Goal: Task Accomplishment & Management: Manage account settings

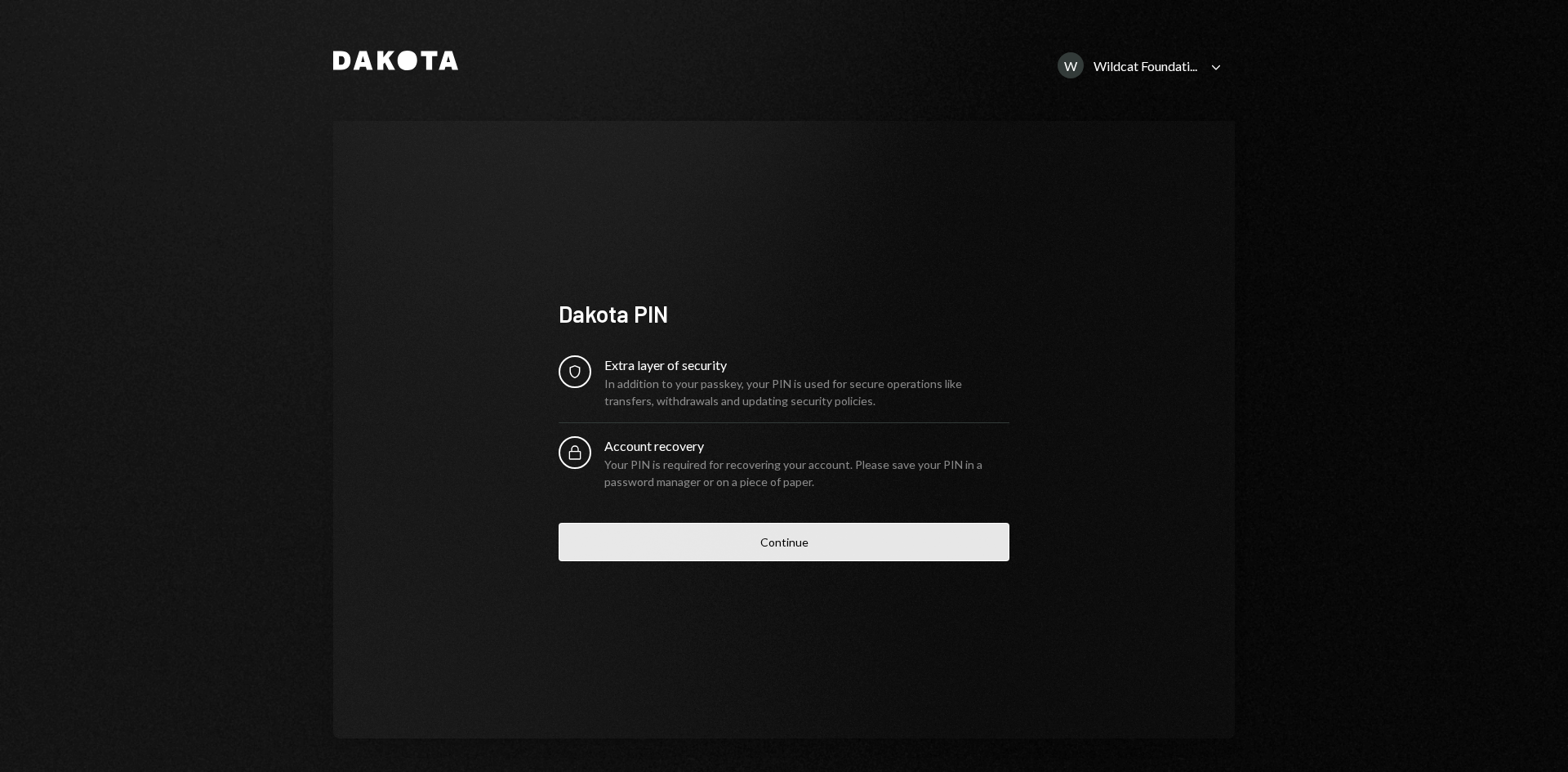
click at [760, 546] on button "Continue" at bounding box center [784, 542] width 451 height 38
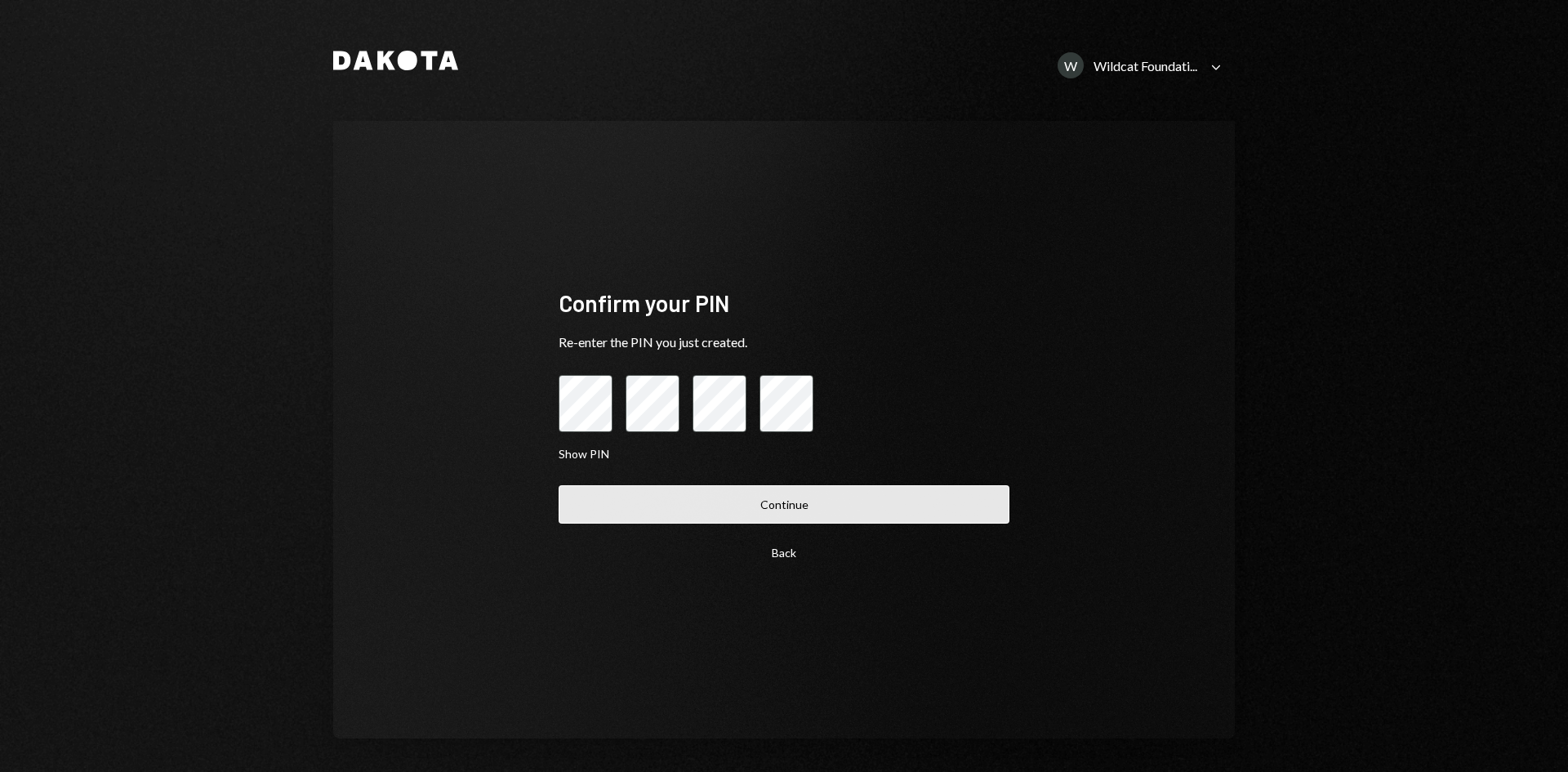
click at [743, 488] on button "Continue" at bounding box center [784, 504] width 451 height 38
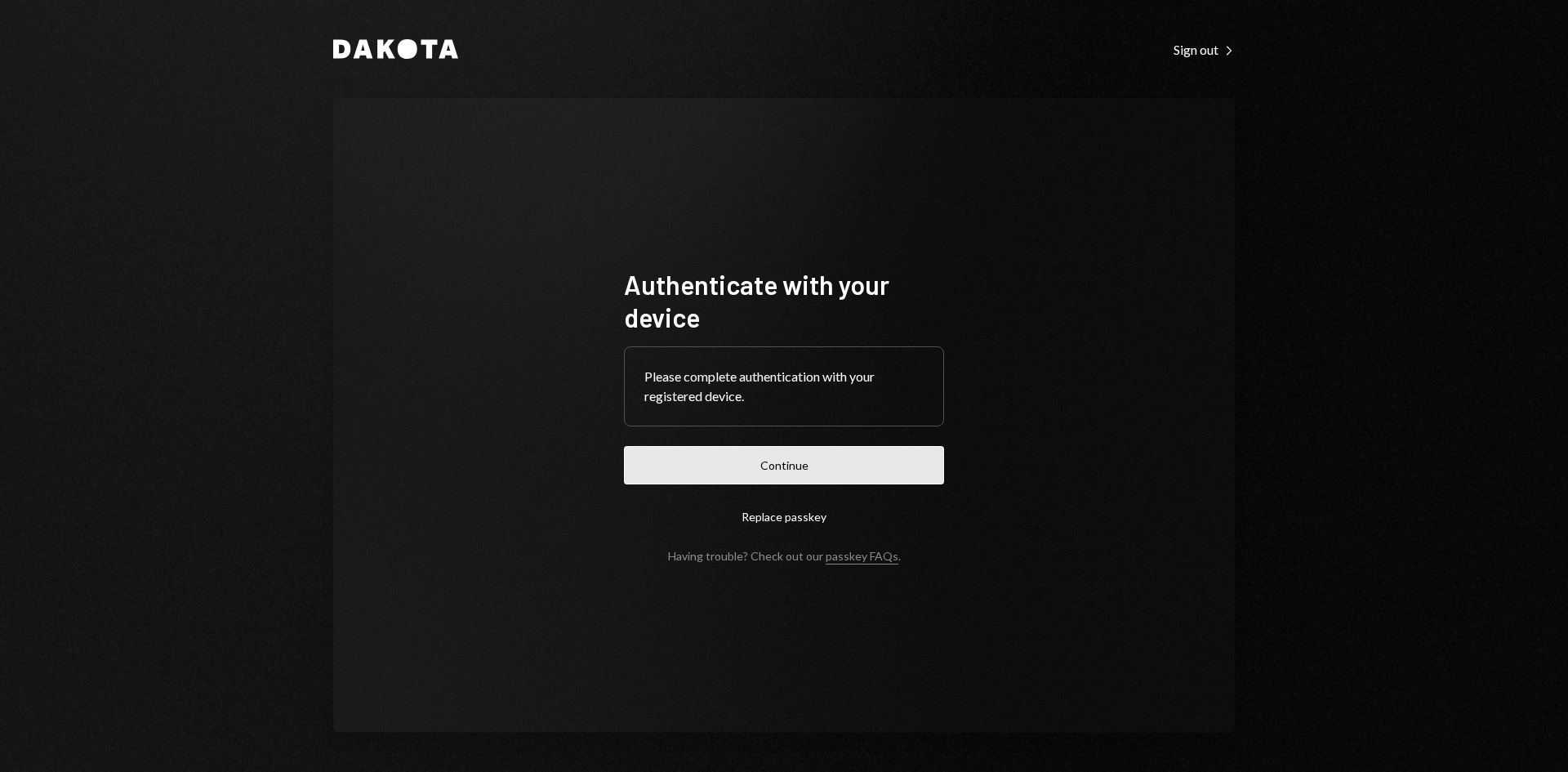
click at [725, 466] on button "Continue" at bounding box center [784, 465] width 320 height 38
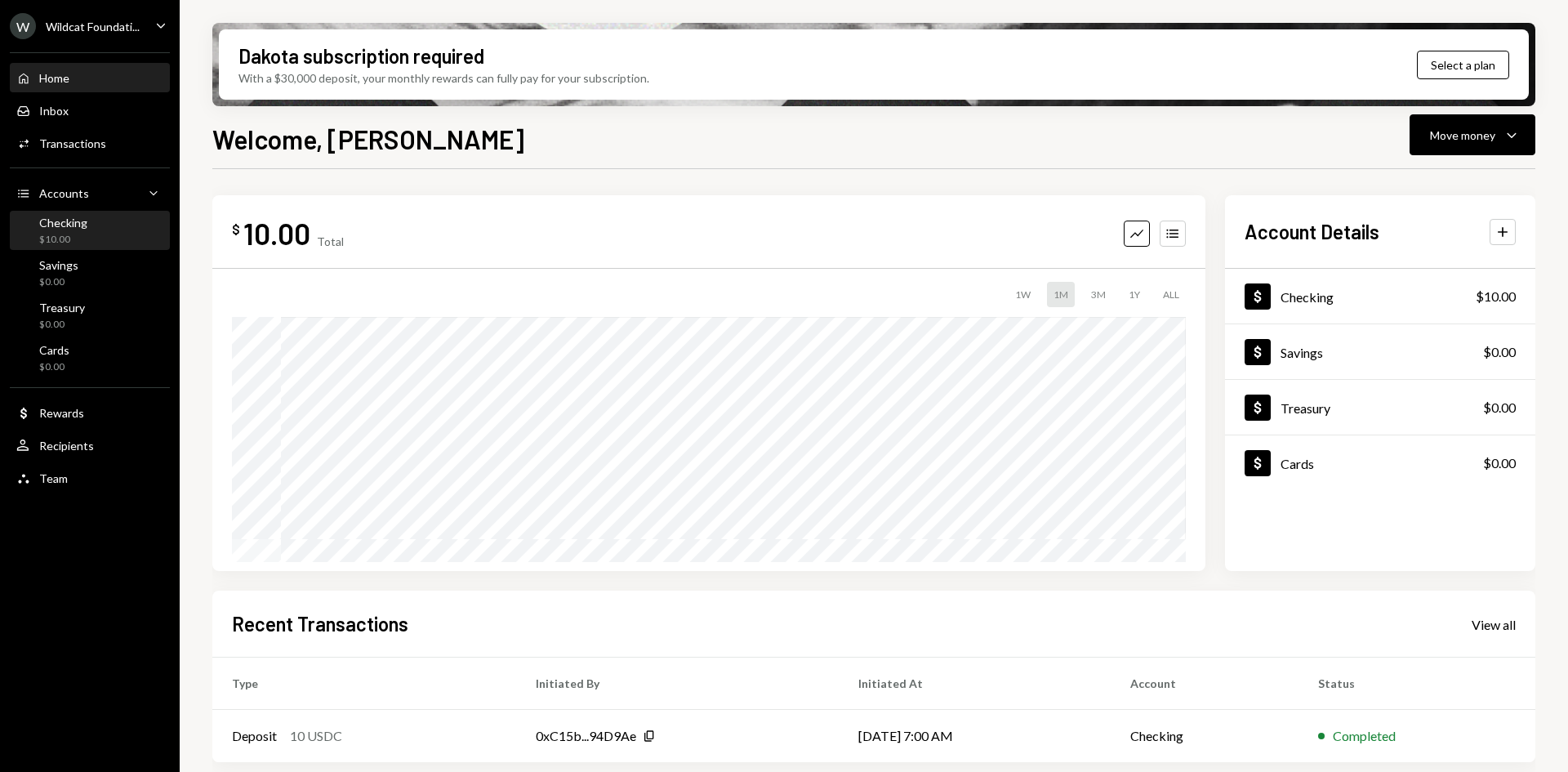
click at [84, 226] on div "Checking" at bounding box center [63, 223] width 48 height 14
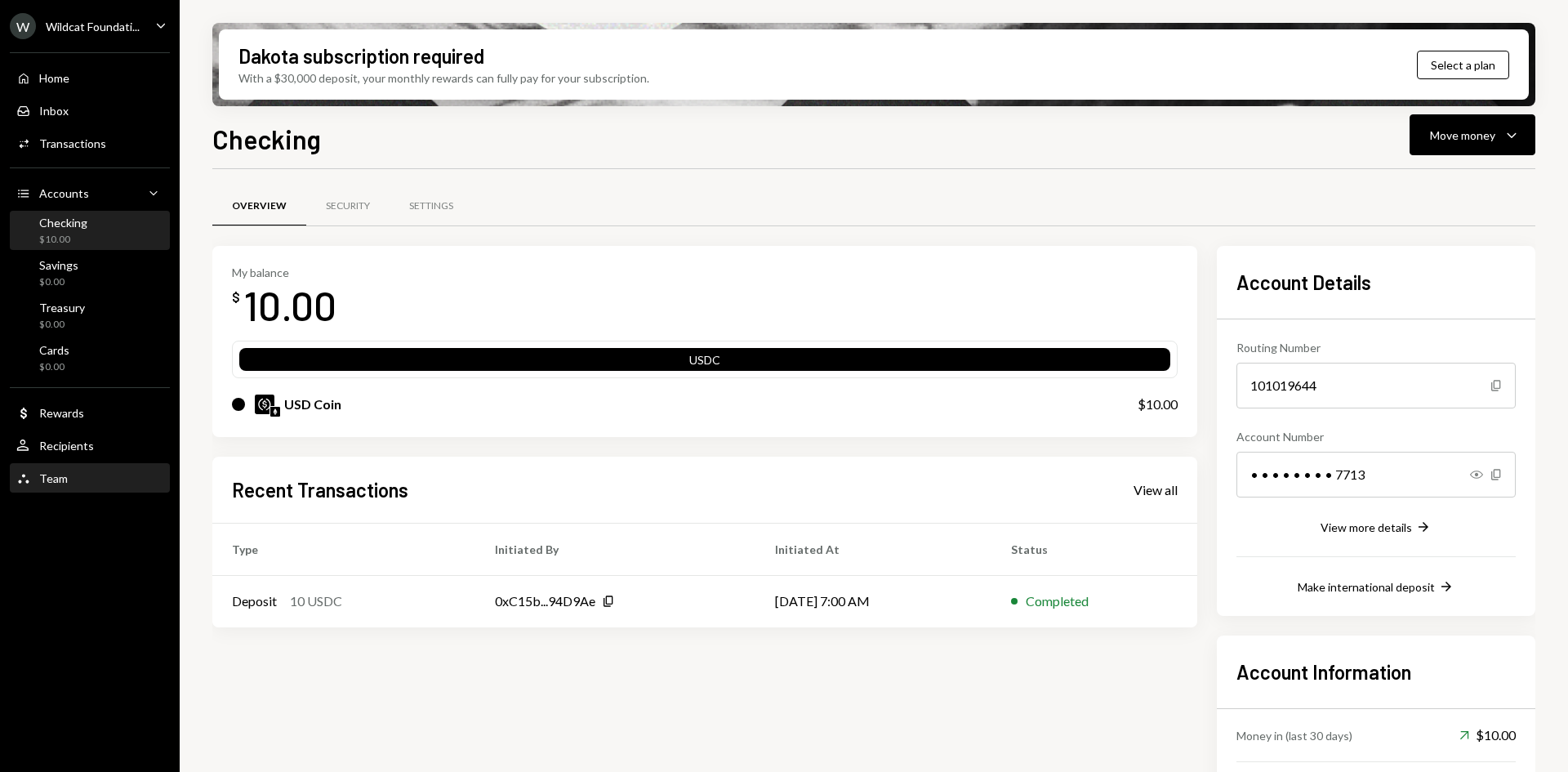
click at [76, 469] on div "Team Team" at bounding box center [89, 479] width 147 height 28
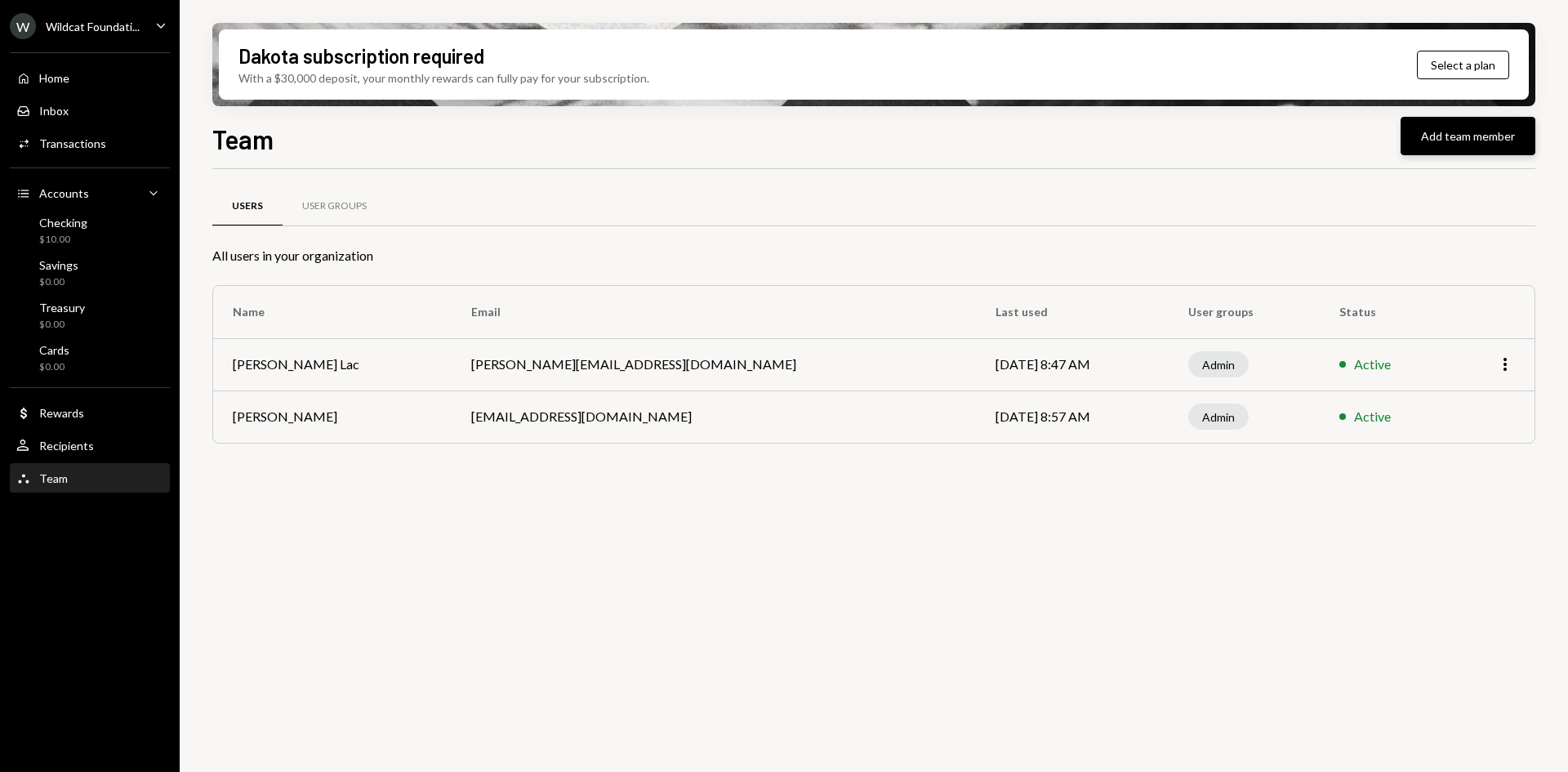
click at [1460, 138] on button "Add team member" at bounding box center [1468, 136] width 135 height 38
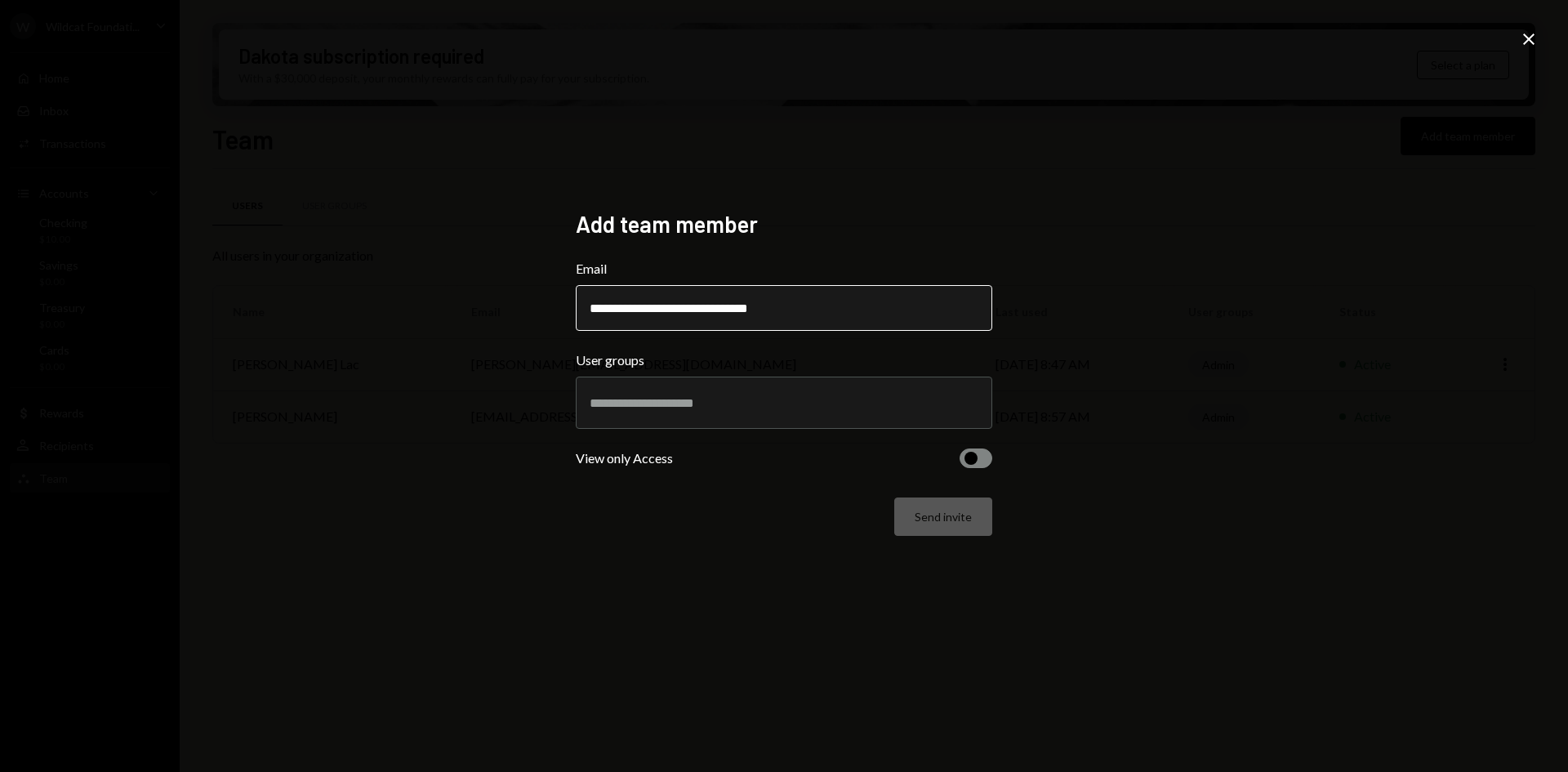
click at [597, 307] on input "**********" at bounding box center [784, 308] width 417 height 46
type input "**********"
click at [667, 392] on div at bounding box center [784, 402] width 389 height 41
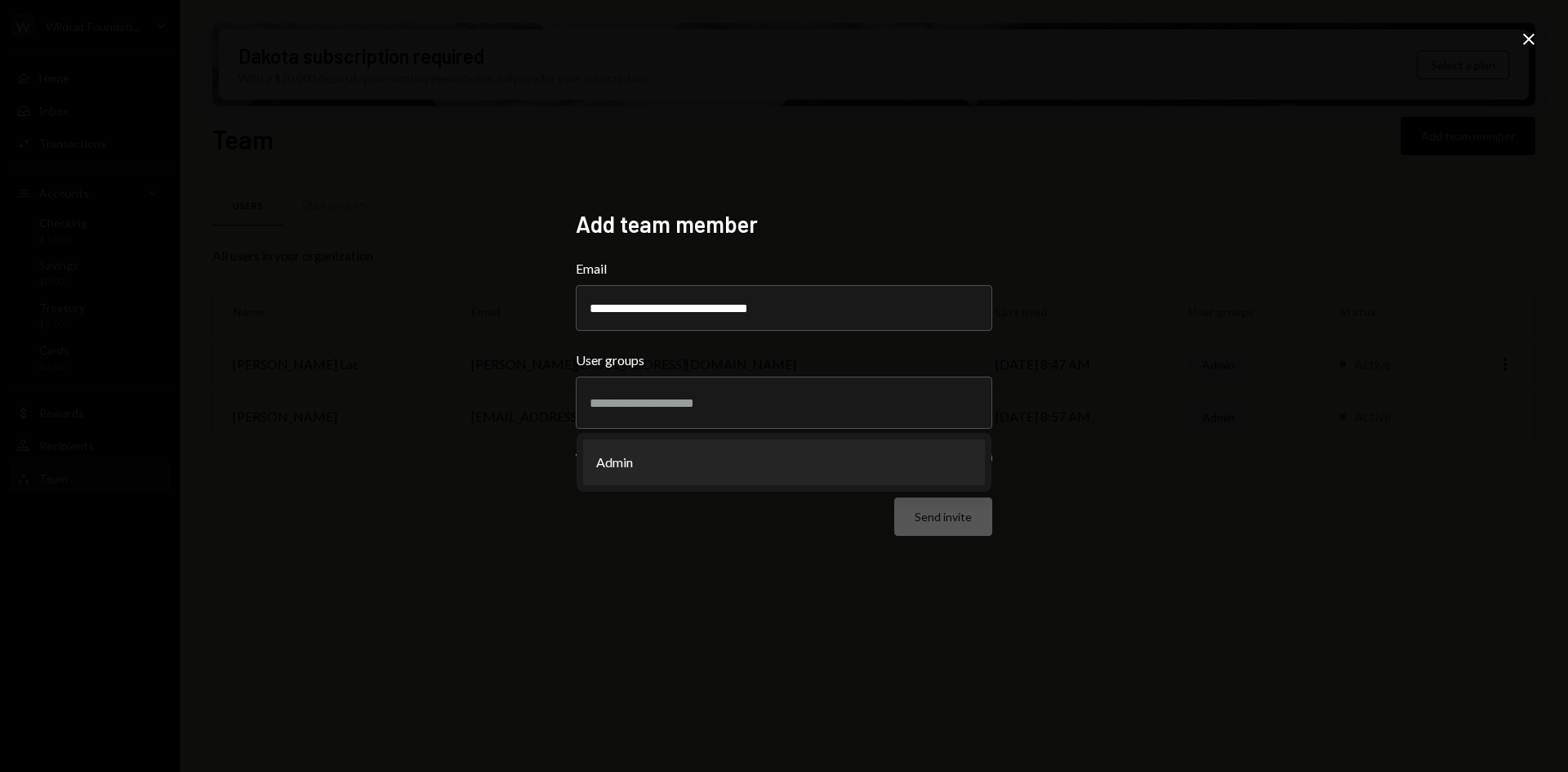
click at [566, 550] on div "**********" at bounding box center [784, 386] width 456 height 392
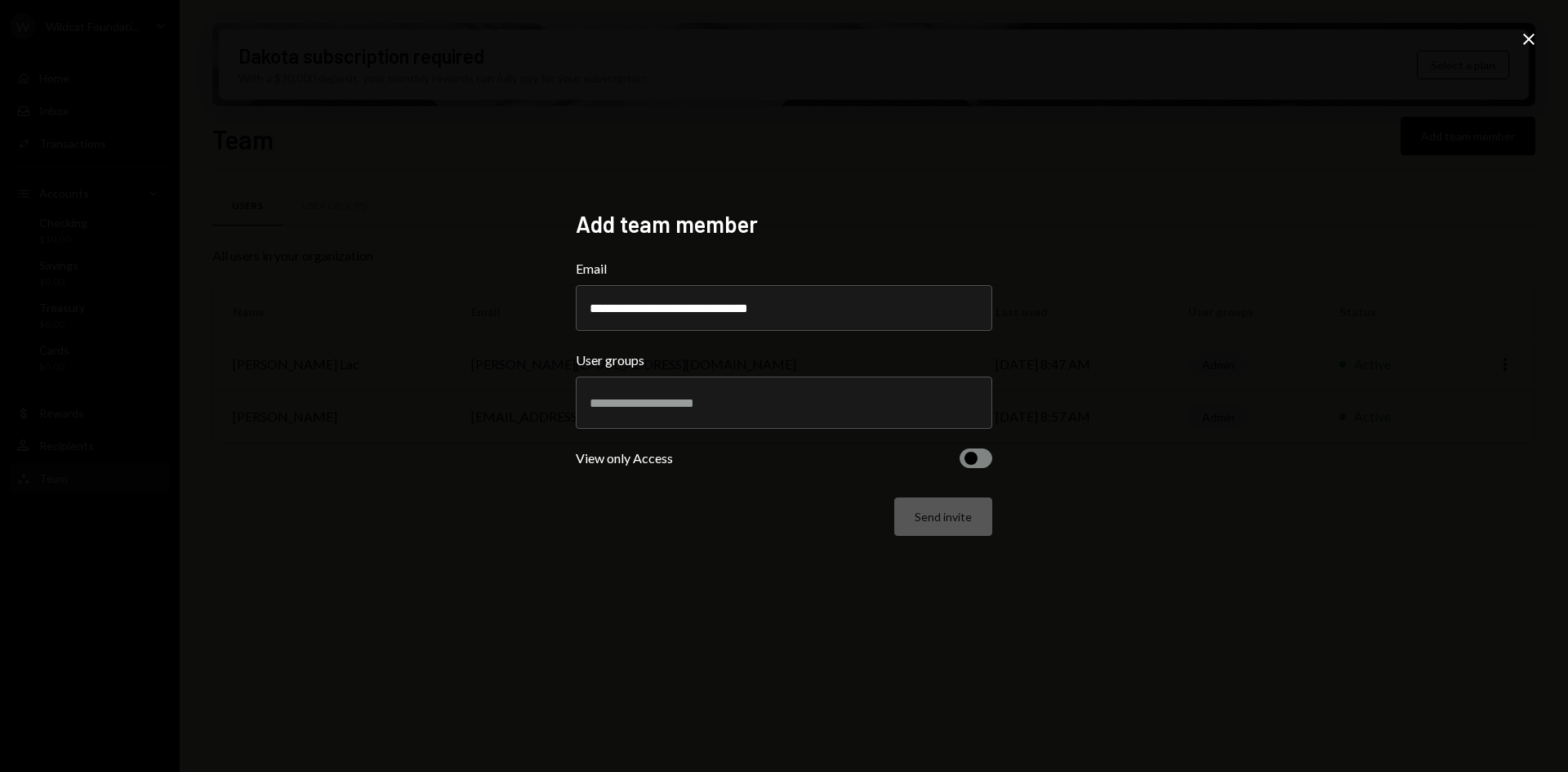
click at [970, 455] on span "button" at bounding box center [971, 458] width 13 height 13
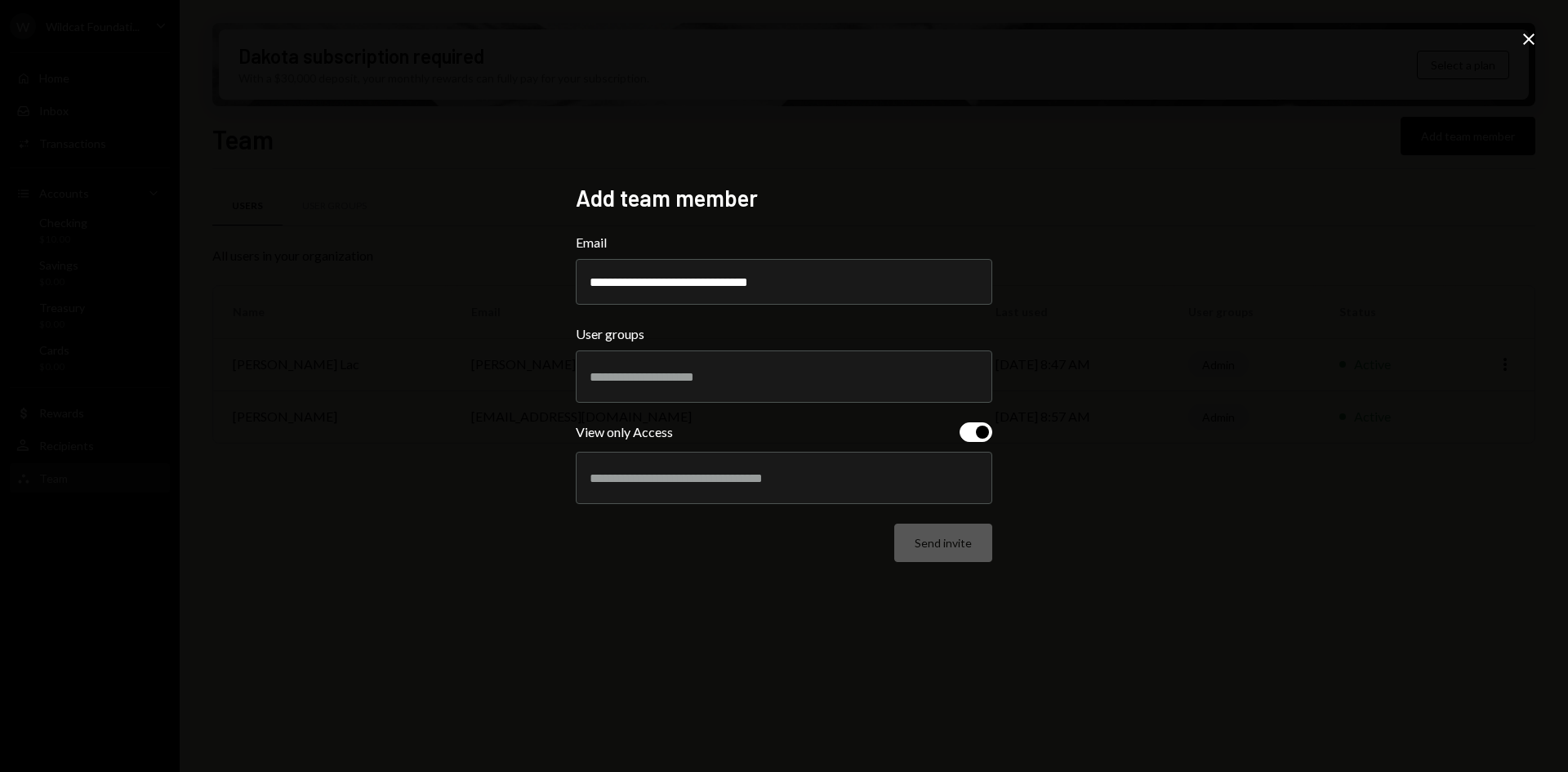
click at [820, 489] on div at bounding box center [784, 477] width 389 height 41
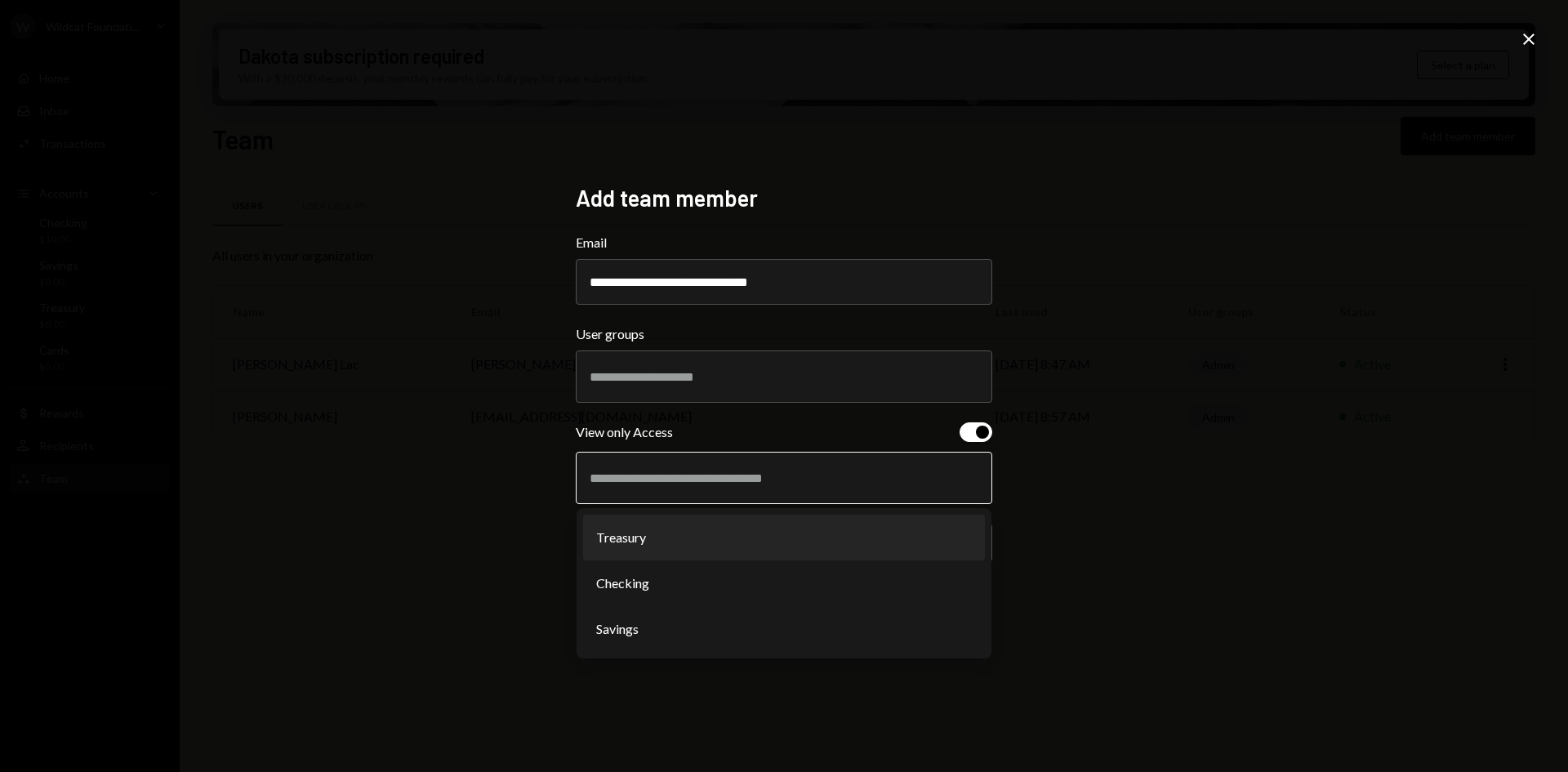
click at [776, 527] on li "Treasury" at bounding box center [784, 538] width 402 height 46
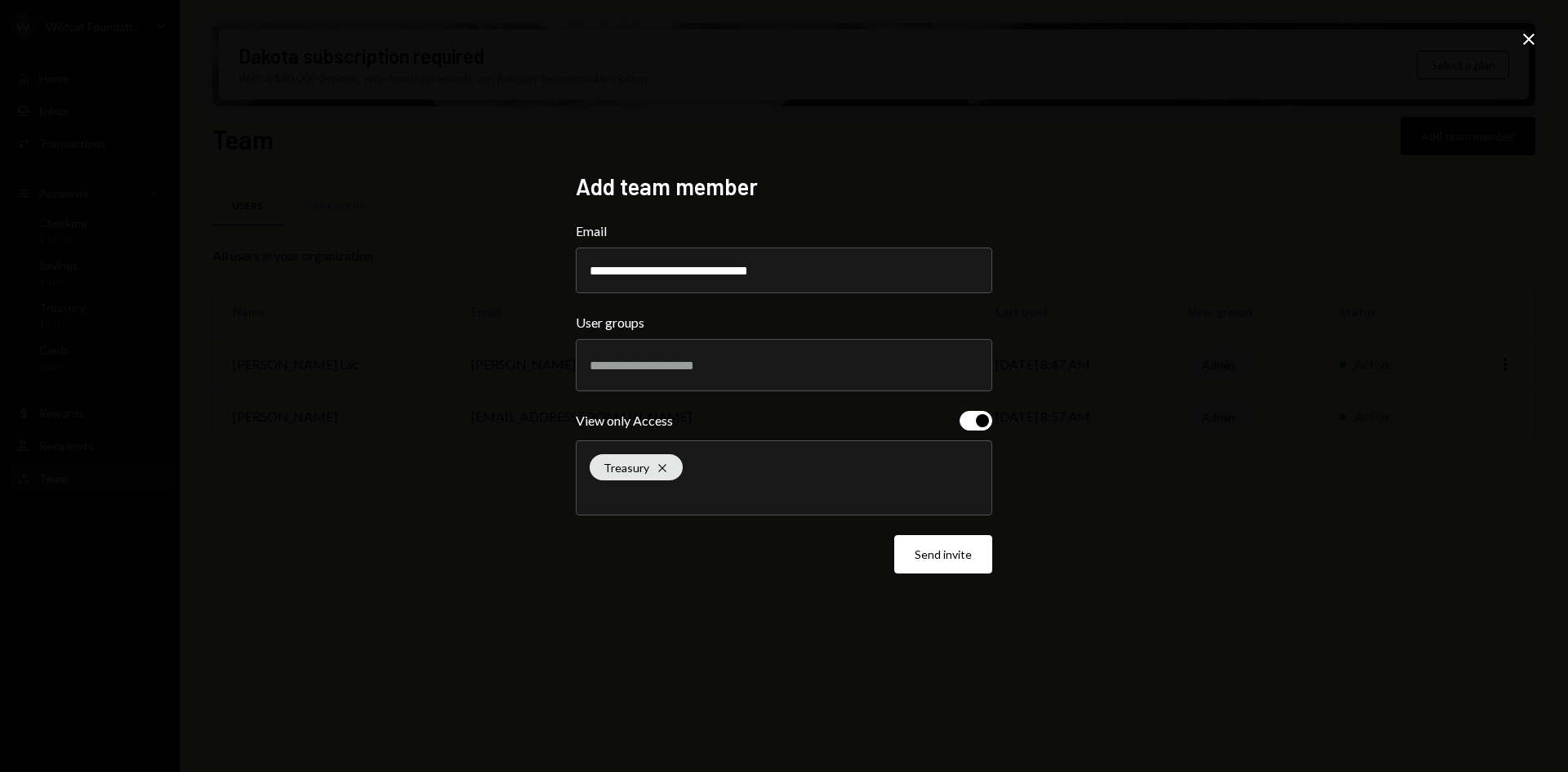
click at [816, 476] on div "Treasury Cross" at bounding box center [784, 478] width 389 height 74
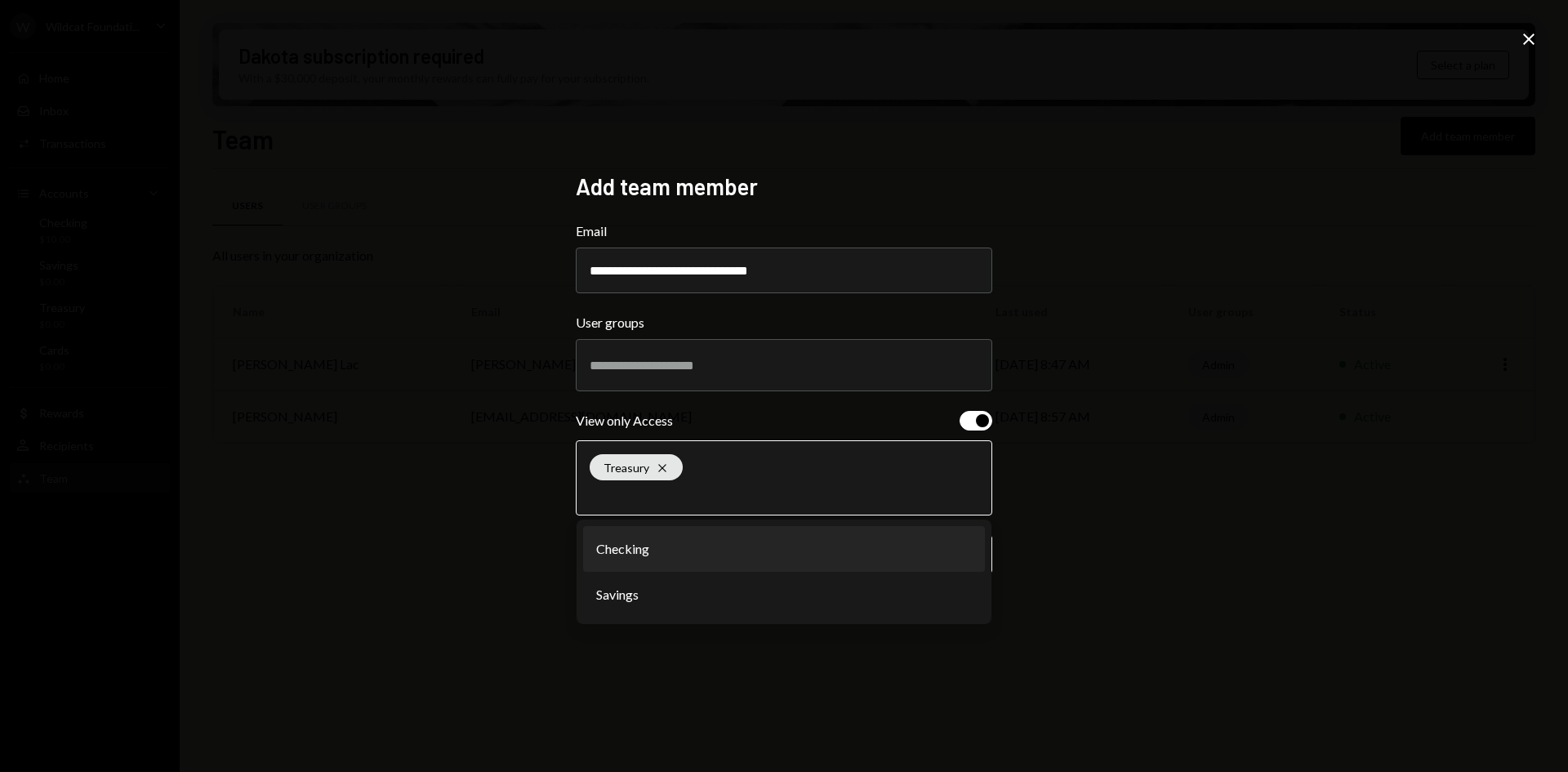
click at [790, 566] on li "Checking" at bounding box center [784, 549] width 402 height 46
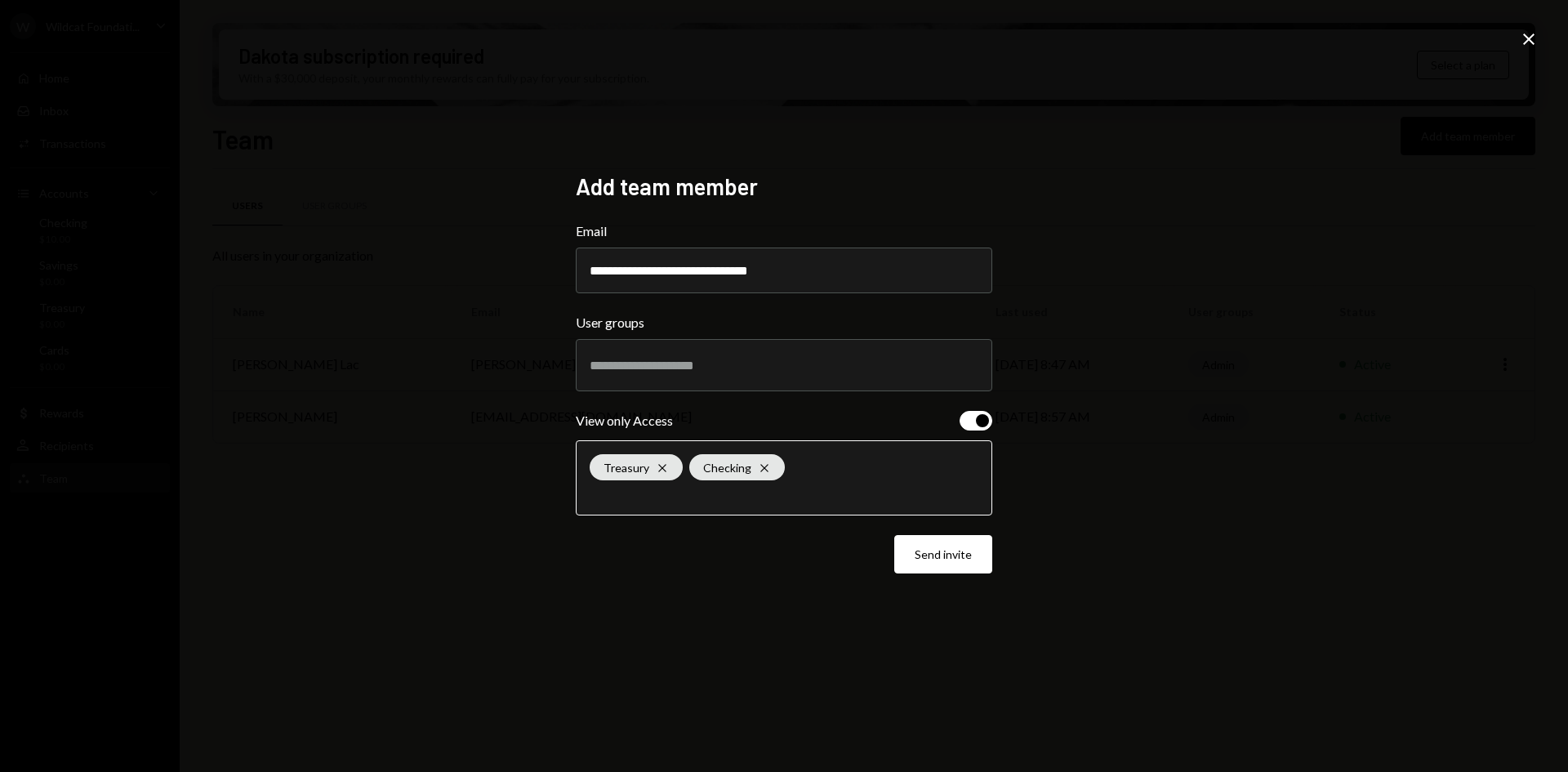
click at [812, 491] on input "text" at bounding box center [784, 494] width 389 height 15
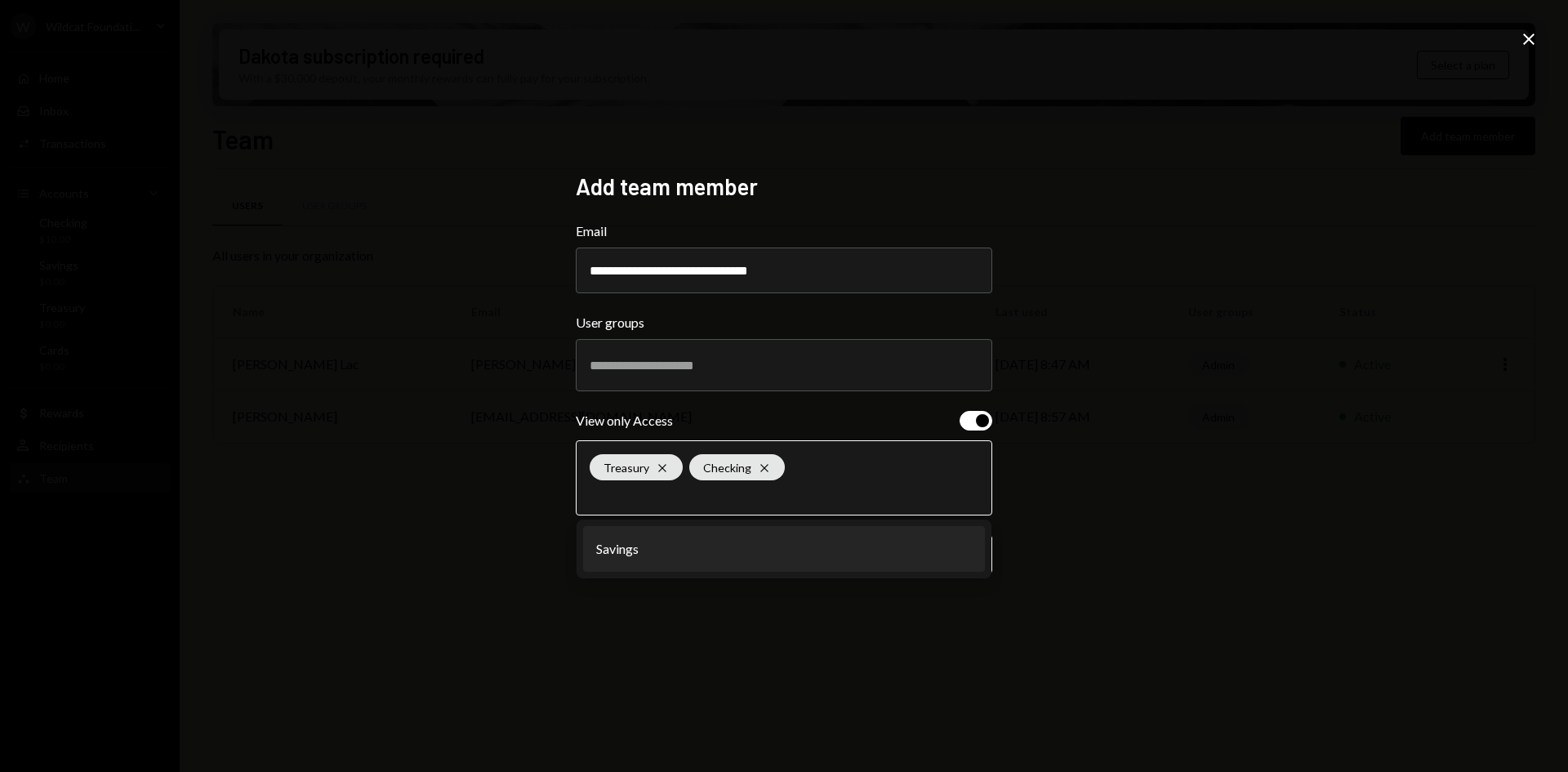
click at [805, 548] on li "Savings" at bounding box center [784, 549] width 402 height 46
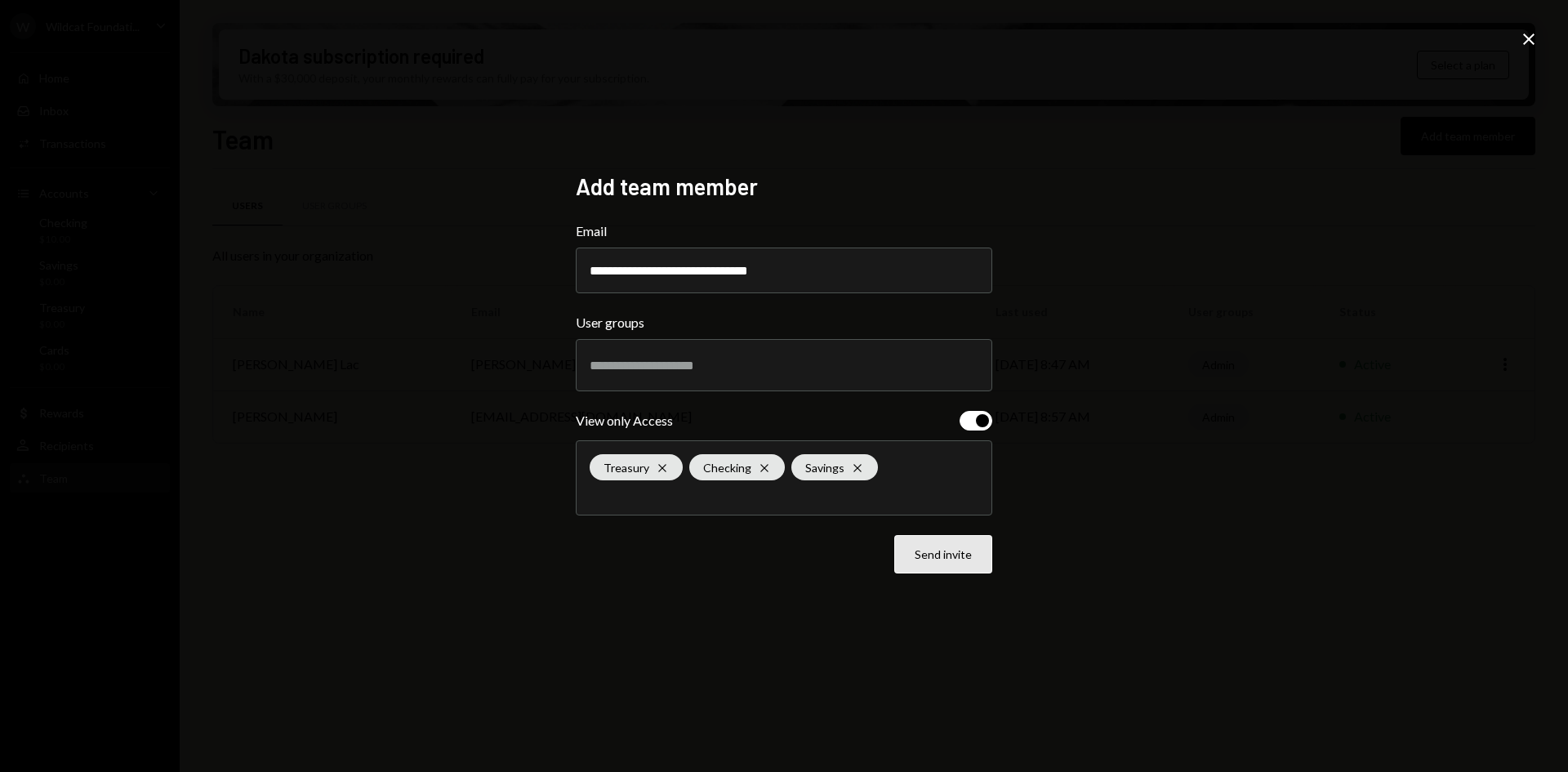
click at [970, 555] on button "Send invite" at bounding box center [943, 554] width 98 height 38
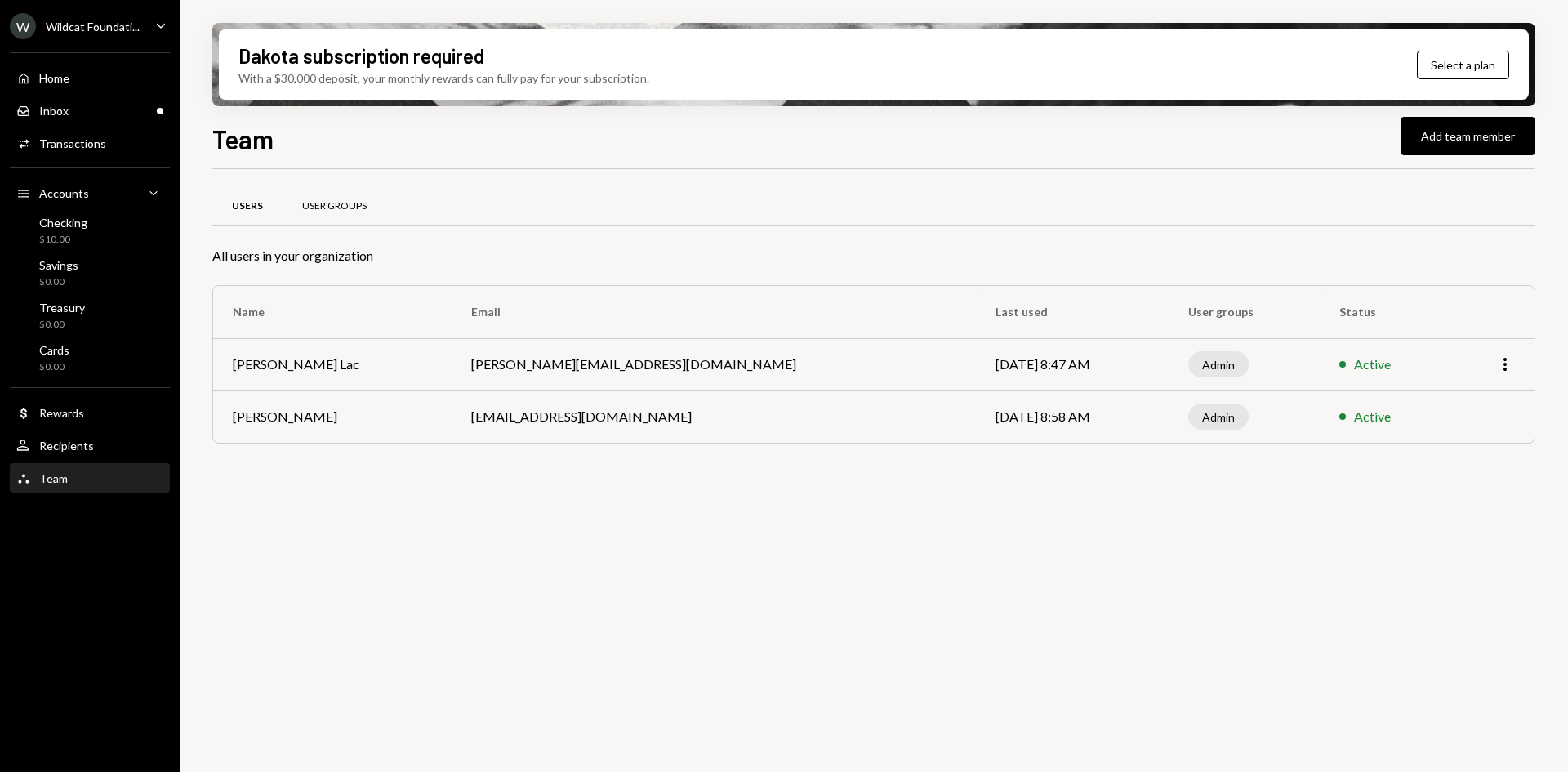
click at [379, 202] on div "User Groups" at bounding box center [335, 206] width 104 height 39
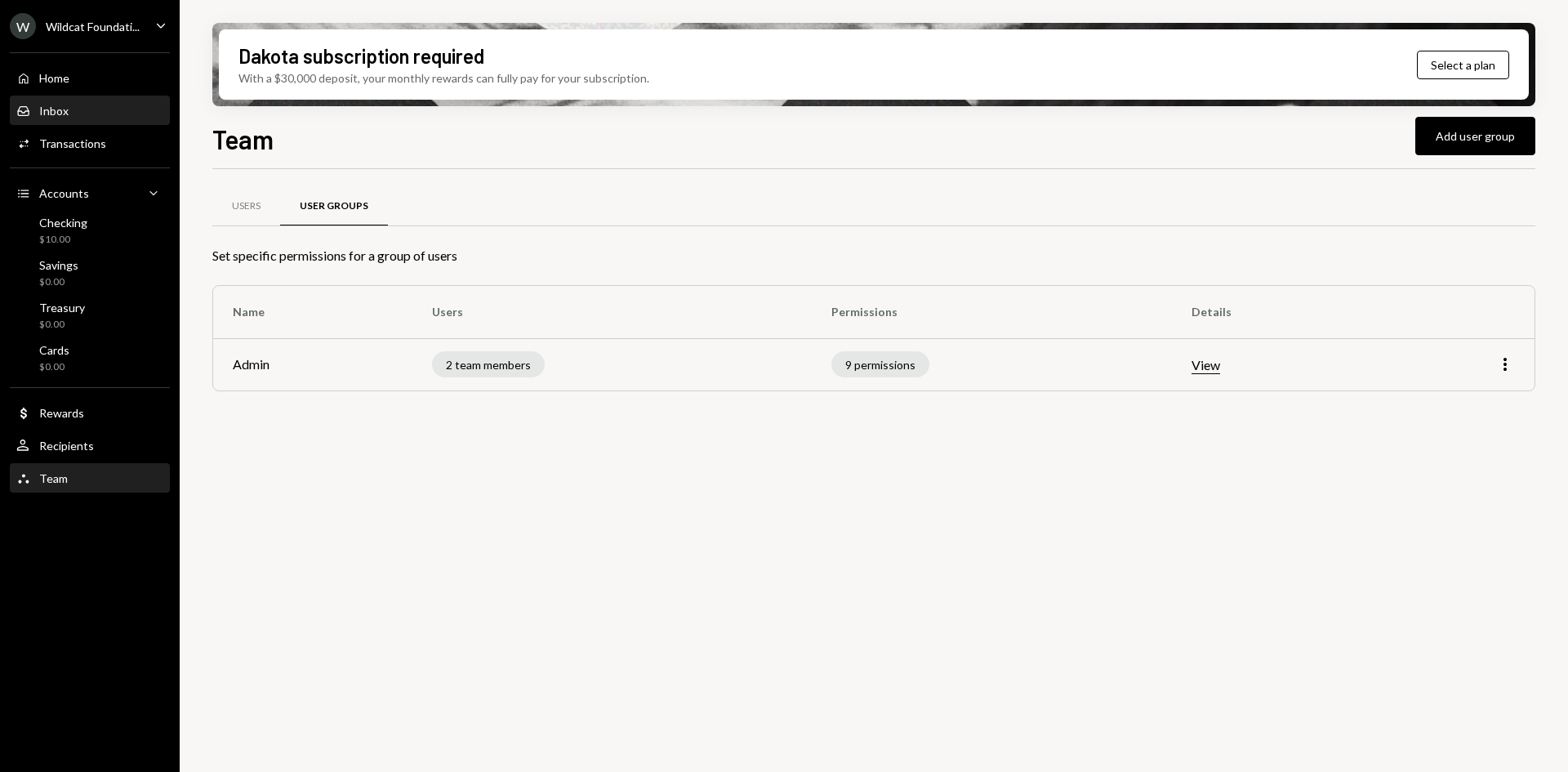
click at [44, 104] on div "Inbox Inbox" at bounding box center [42, 111] width 52 height 15
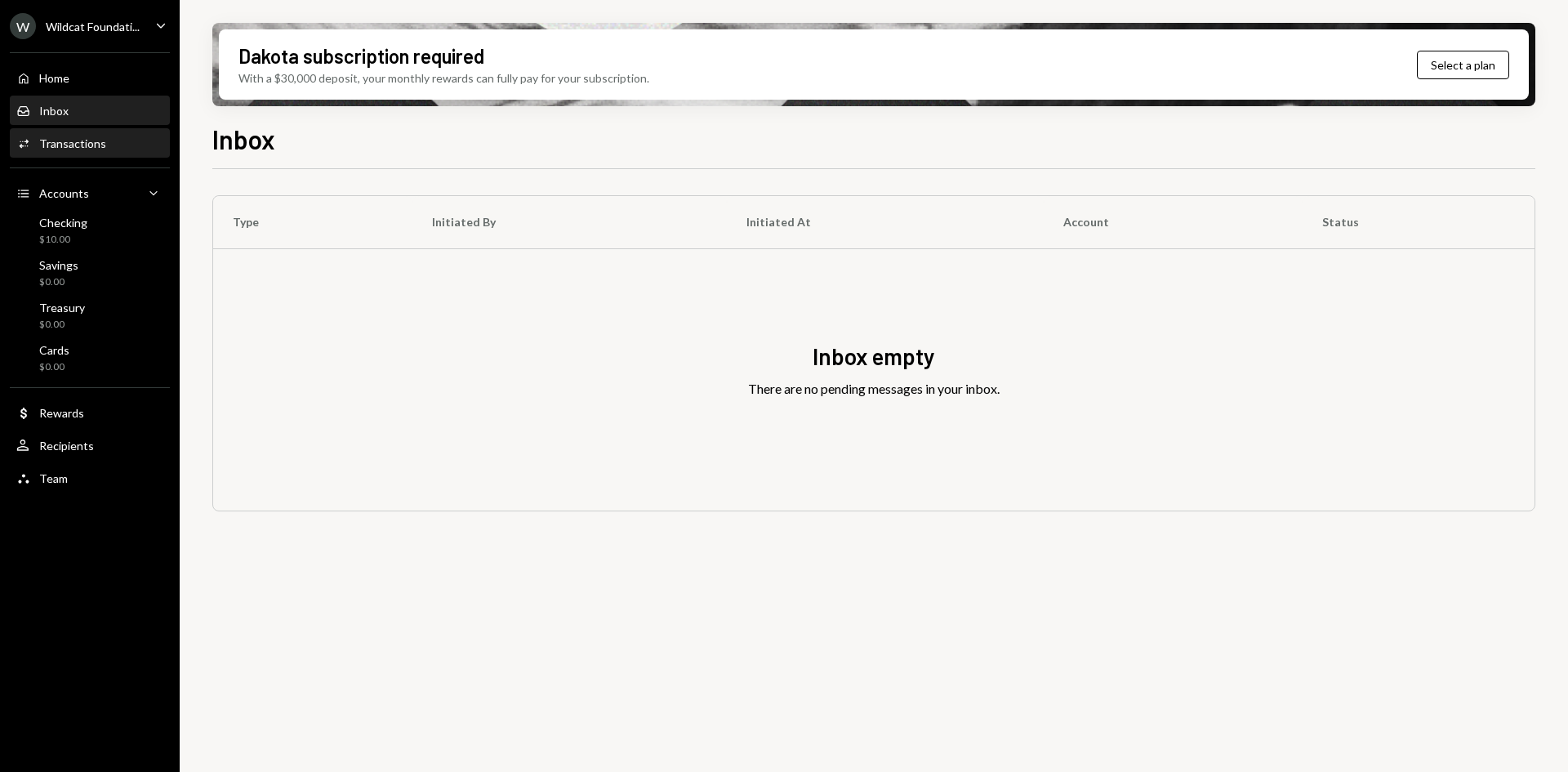
click at [91, 130] on div "Activities Transactions" at bounding box center [89, 144] width 147 height 28
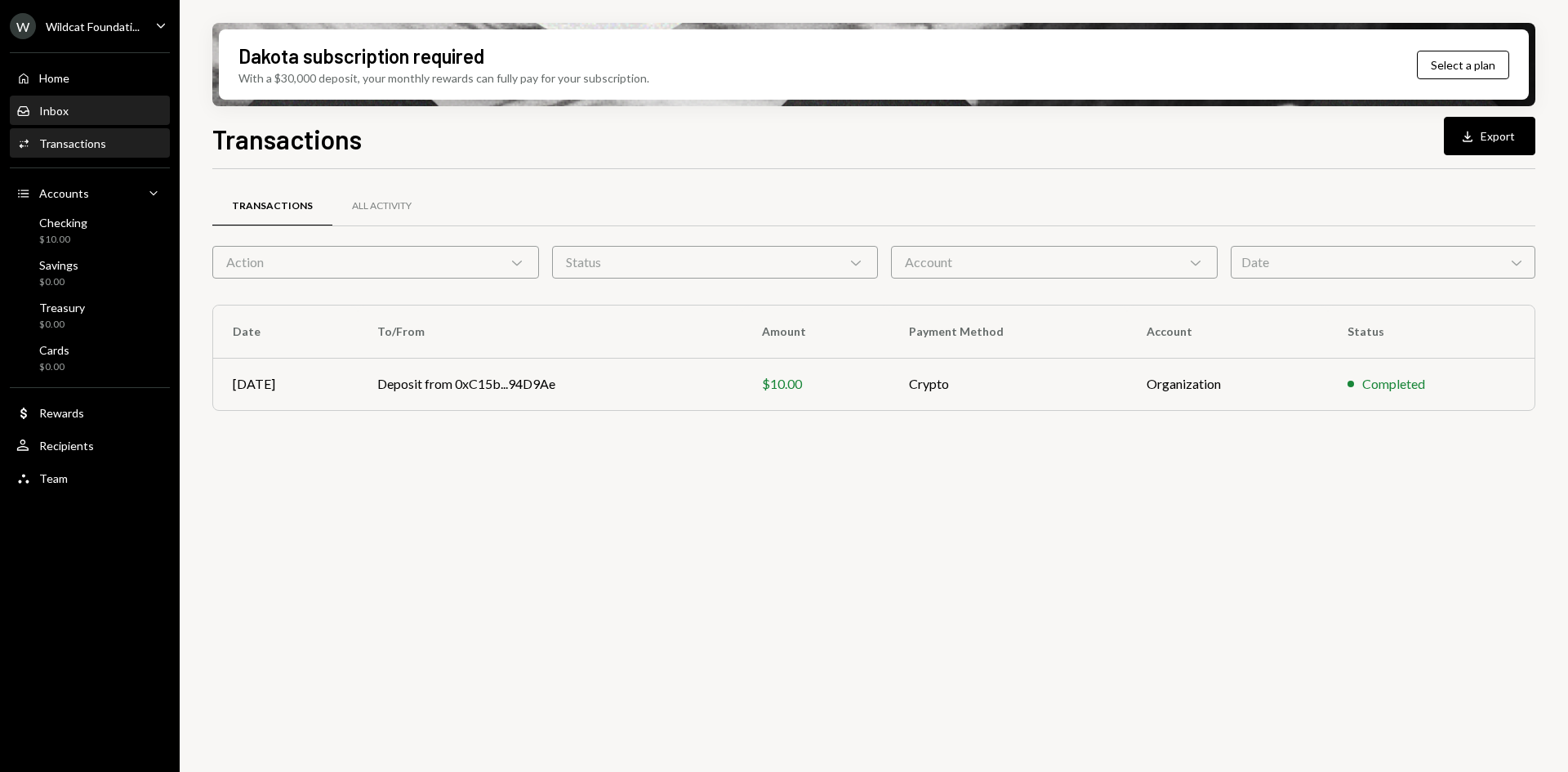
click at [78, 111] on div "Inbox Inbox" at bounding box center [89, 111] width 147 height 15
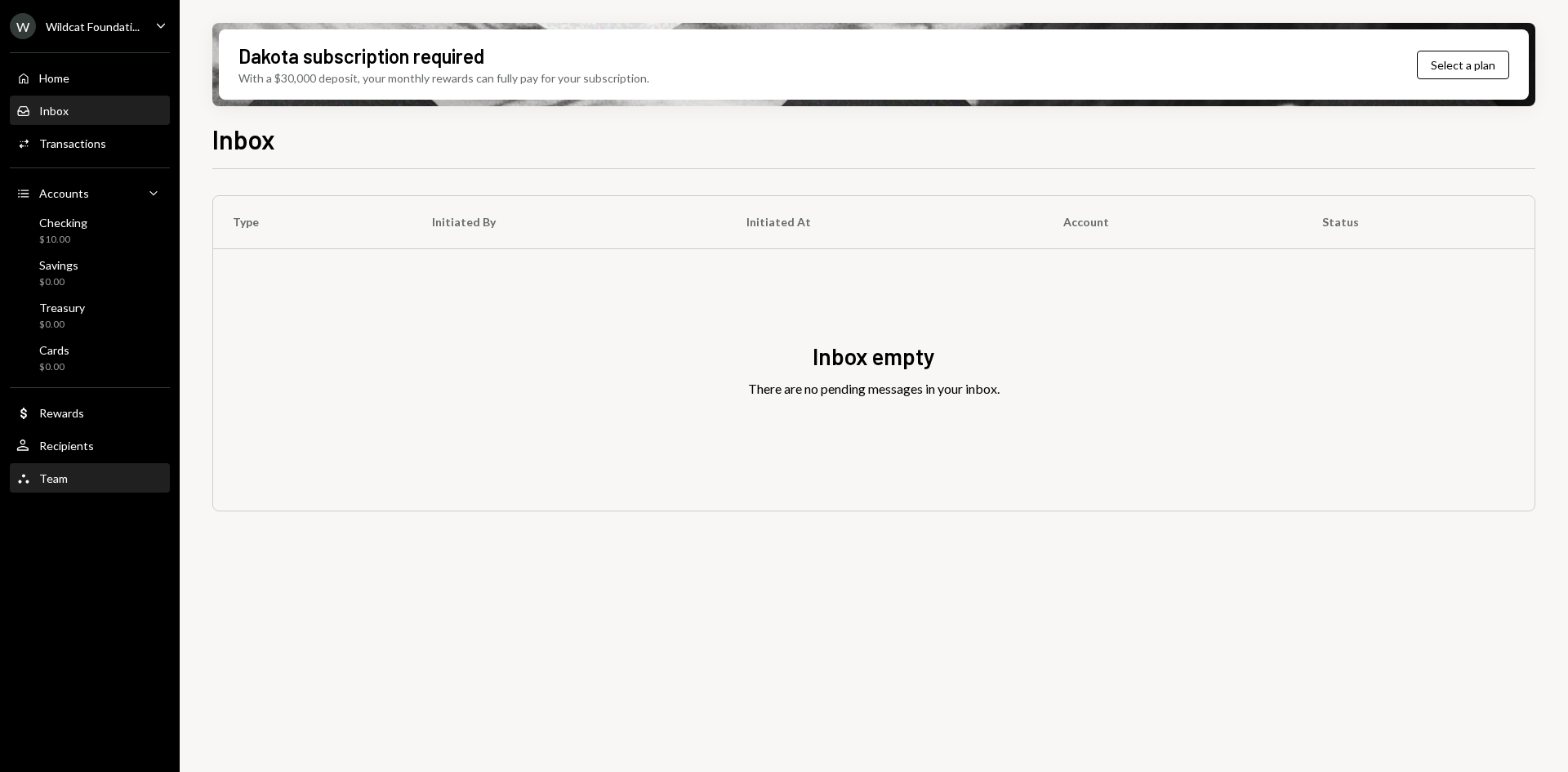
click at [80, 477] on div "Team Team" at bounding box center [89, 478] width 147 height 15
